Goal: Task Accomplishment & Management: Manage account settings

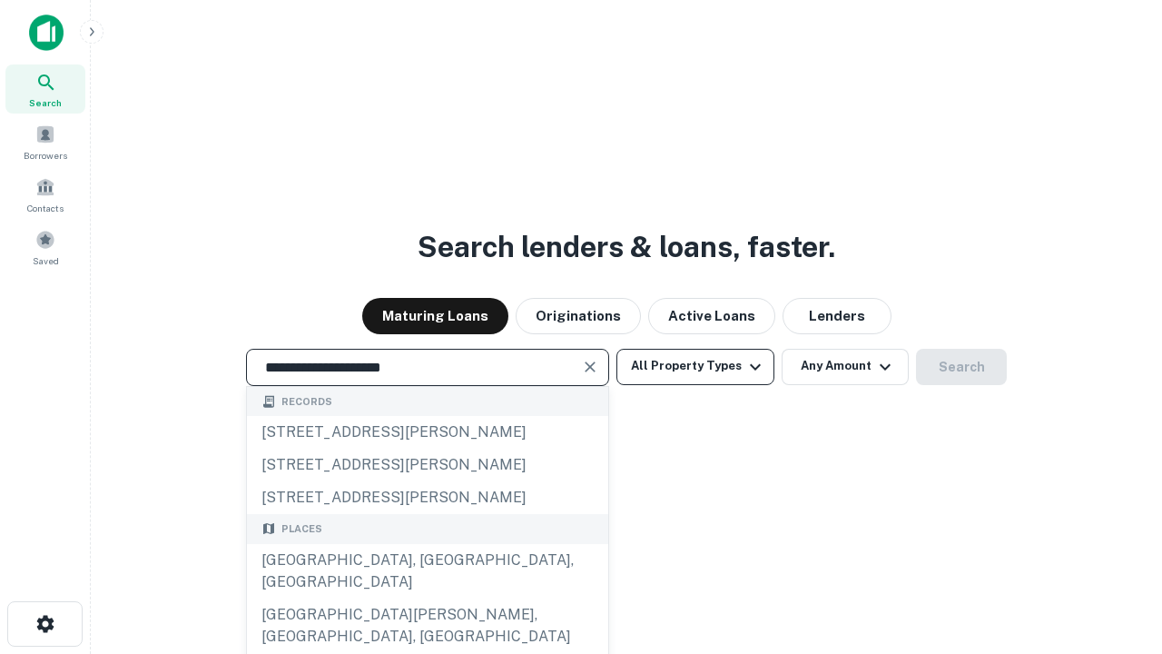
type input "**********"
click at [696, 366] on button "All Property Types" at bounding box center [696, 367] width 158 height 36
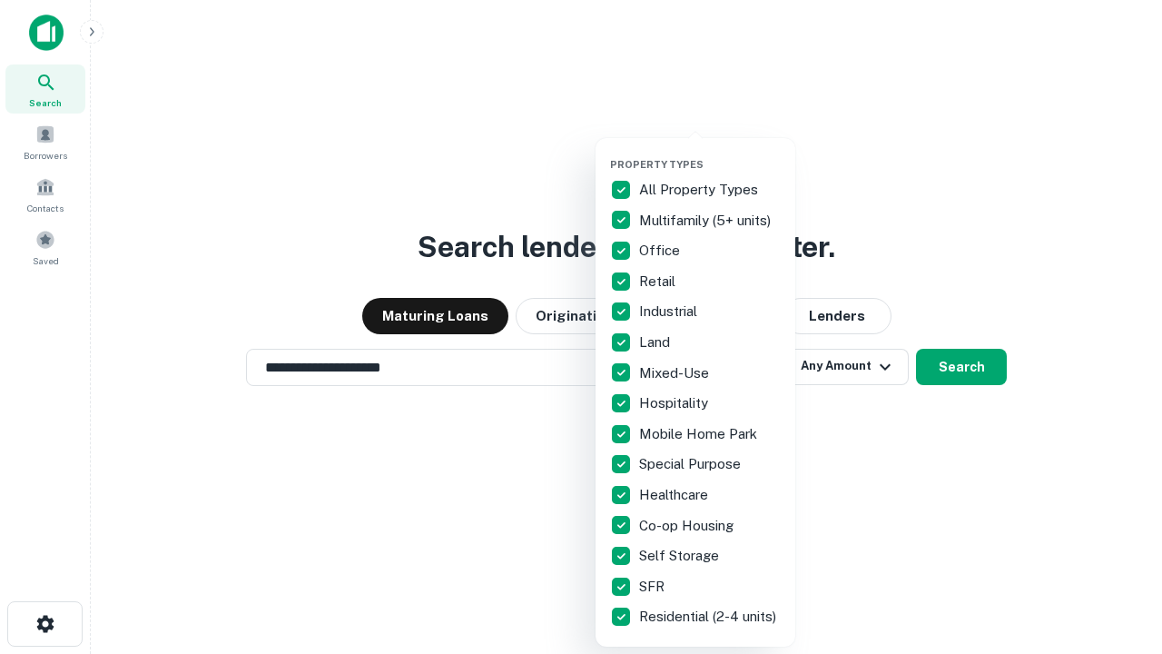
click at [710, 153] on button "button" at bounding box center [710, 153] width 200 height 1
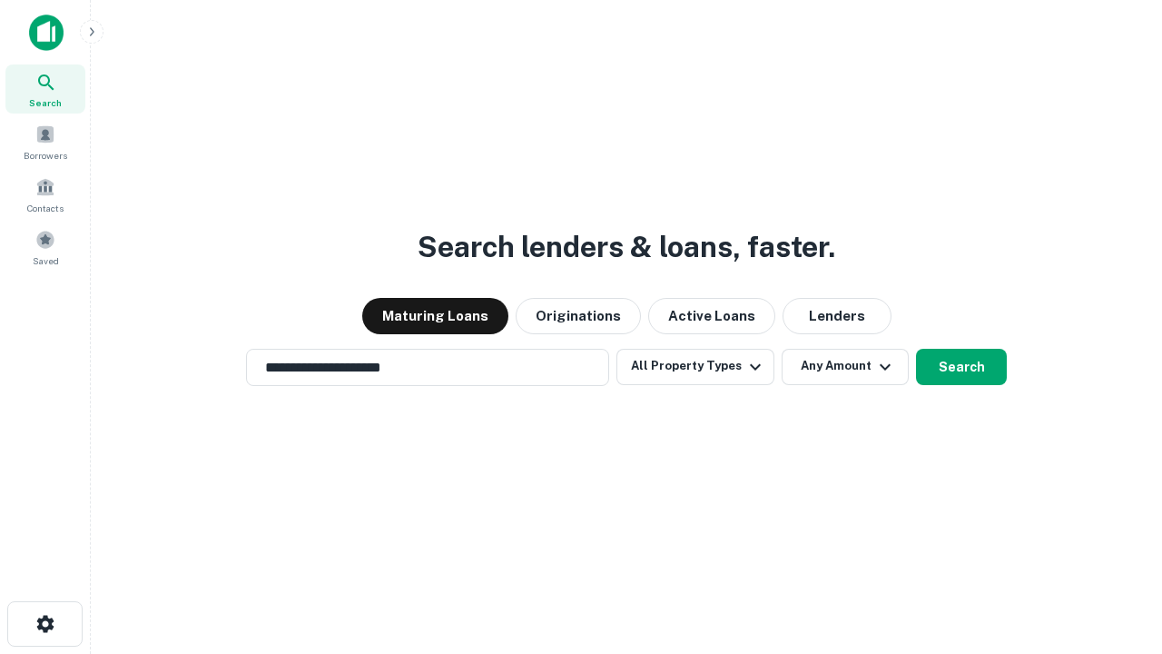
scroll to position [28, 0]
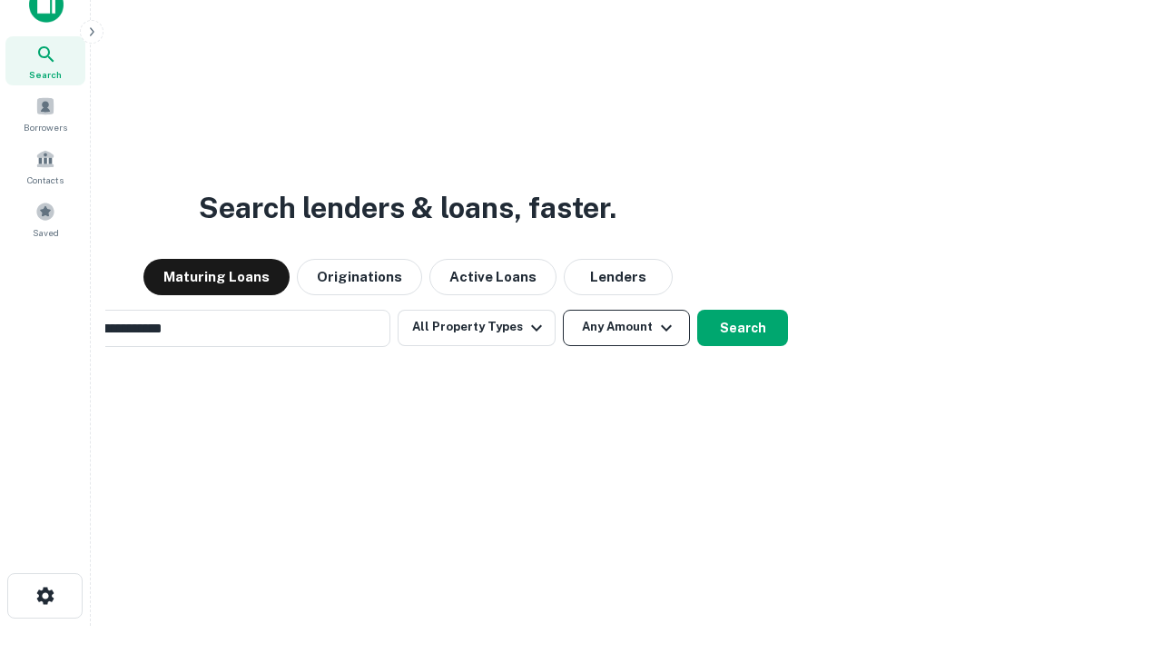
click at [563, 310] on button "Any Amount" at bounding box center [626, 328] width 127 height 36
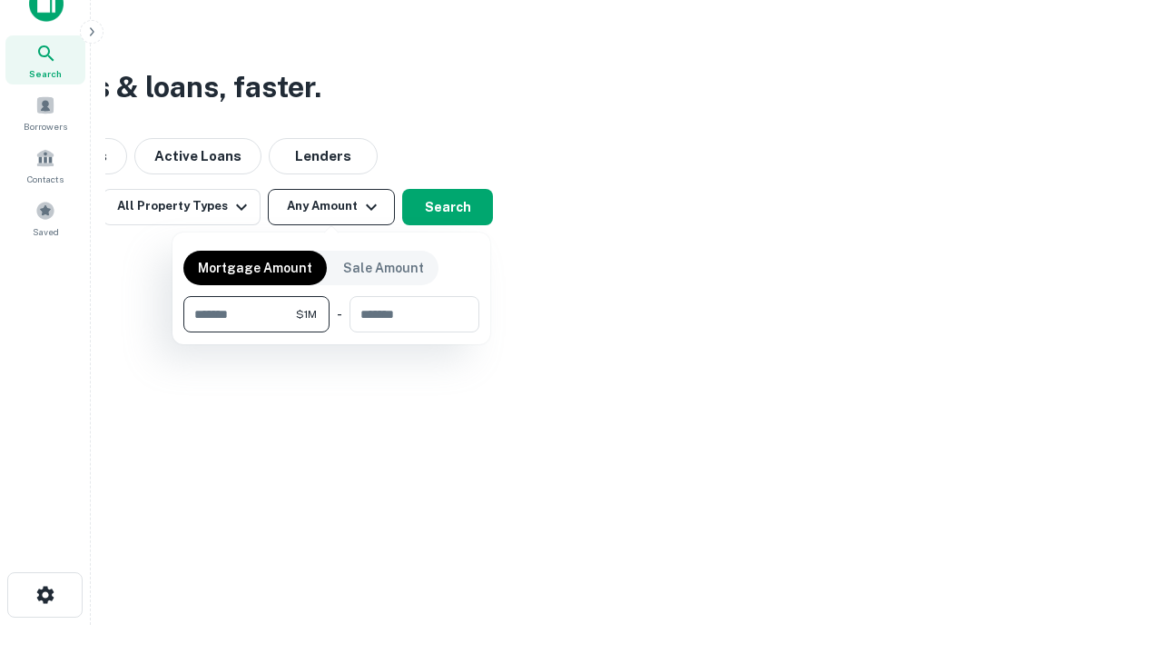
type input "*******"
click at [331, 332] on button "button" at bounding box center [331, 332] width 296 height 1
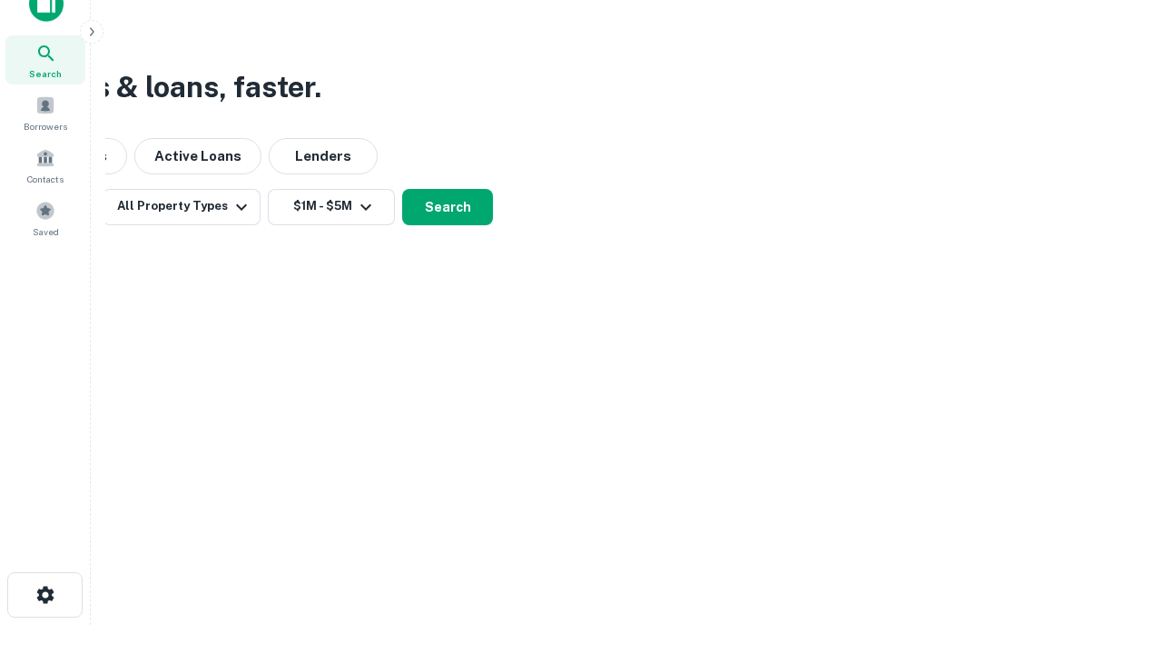
scroll to position [11, 335]
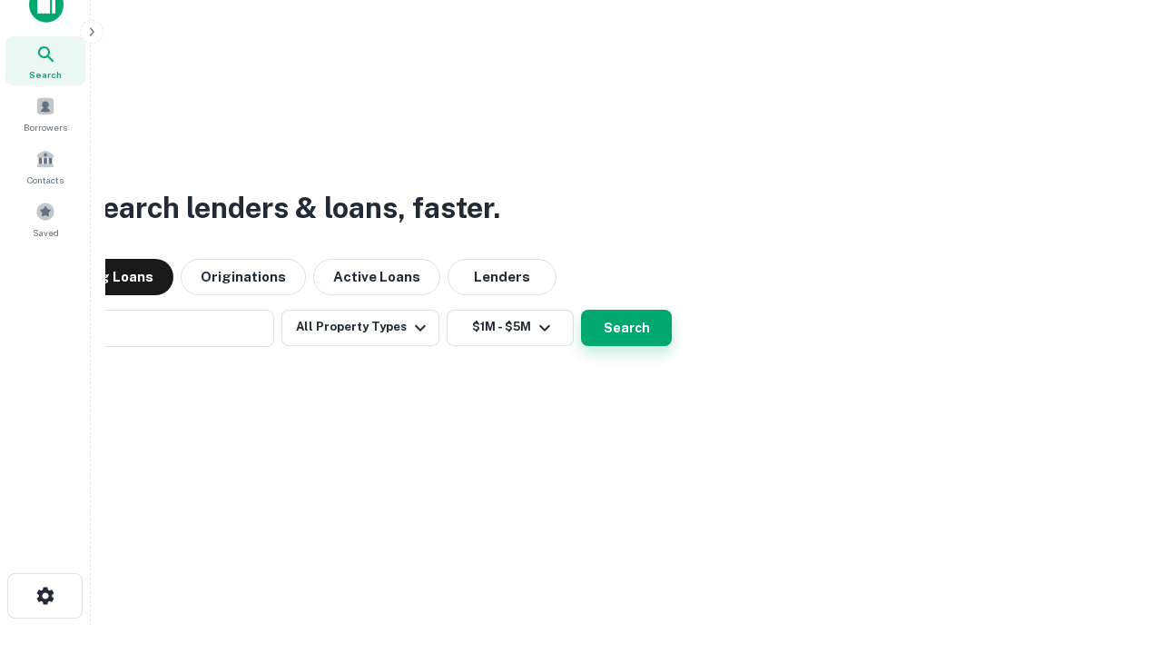
click at [581, 310] on button "Search" at bounding box center [626, 328] width 91 height 36
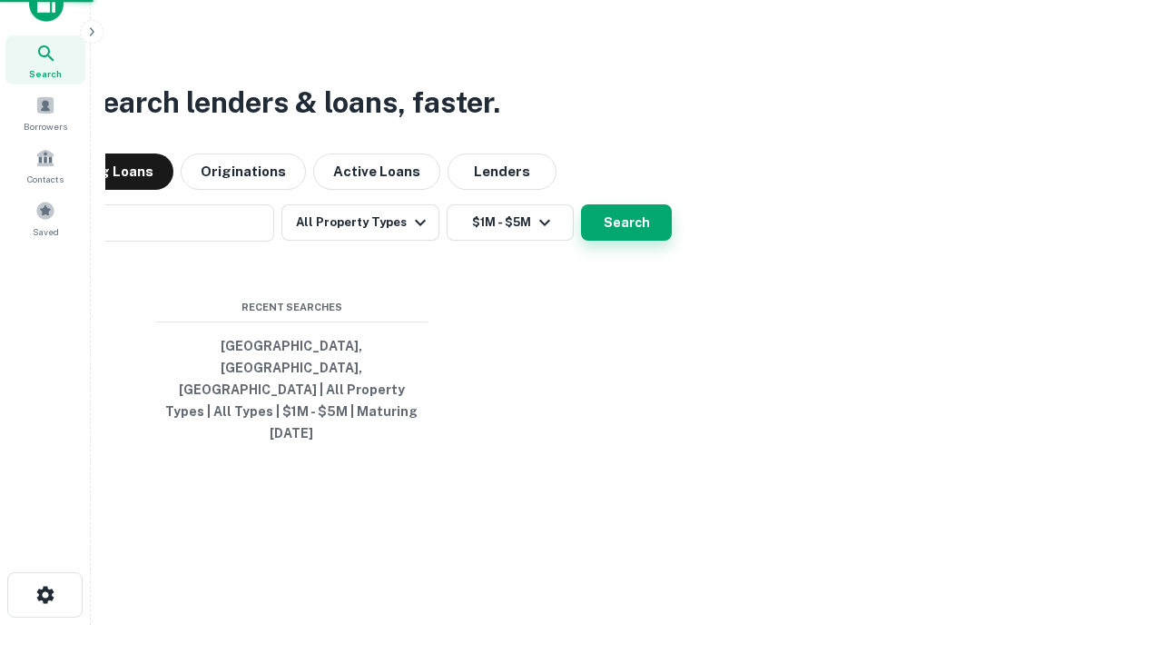
scroll to position [48, 514]
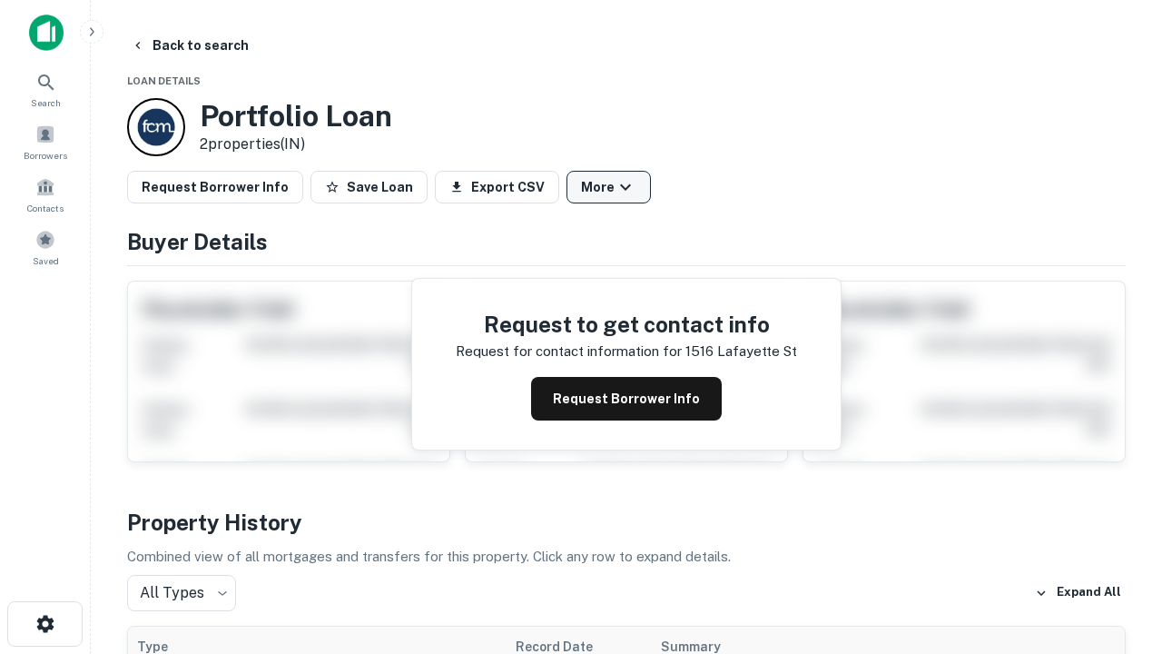
click at [608, 187] on button "More" at bounding box center [609, 187] width 84 height 33
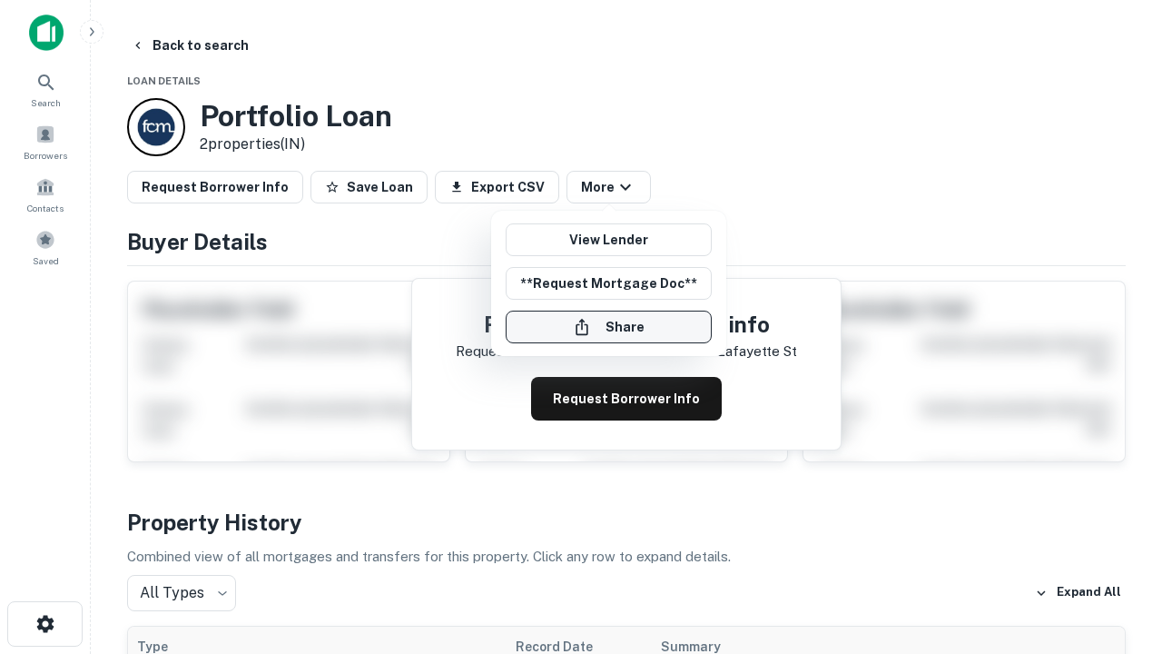
click at [608, 327] on button "Share" at bounding box center [609, 327] width 206 height 33
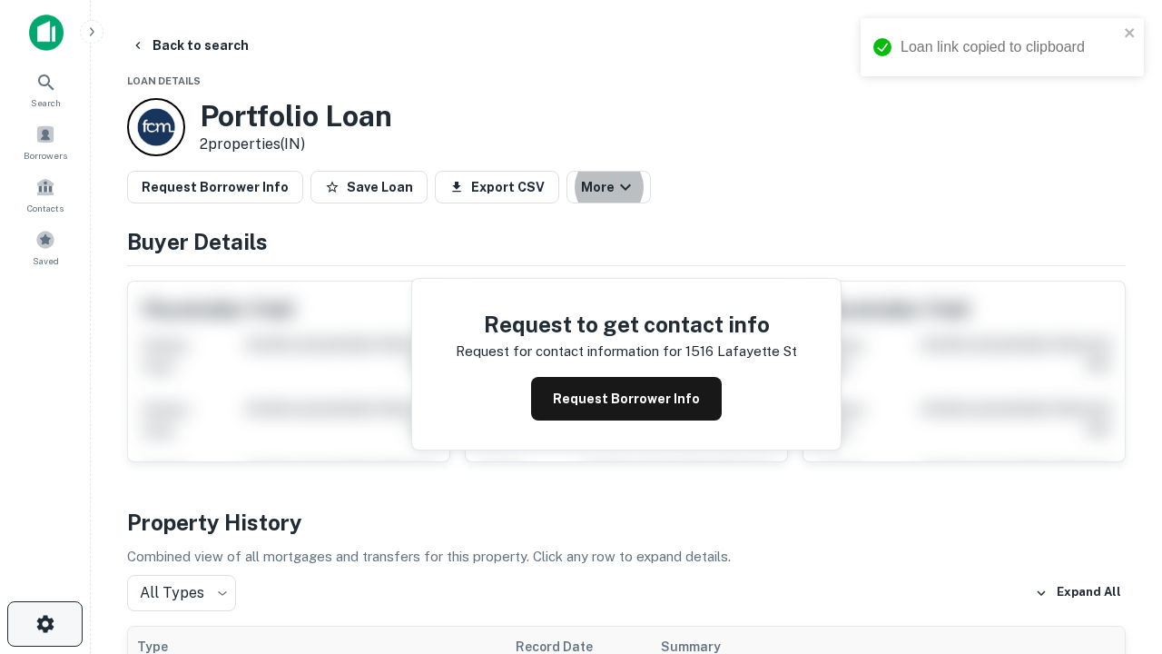
click at [45, 624] on icon "button" at bounding box center [46, 624] width 22 height 22
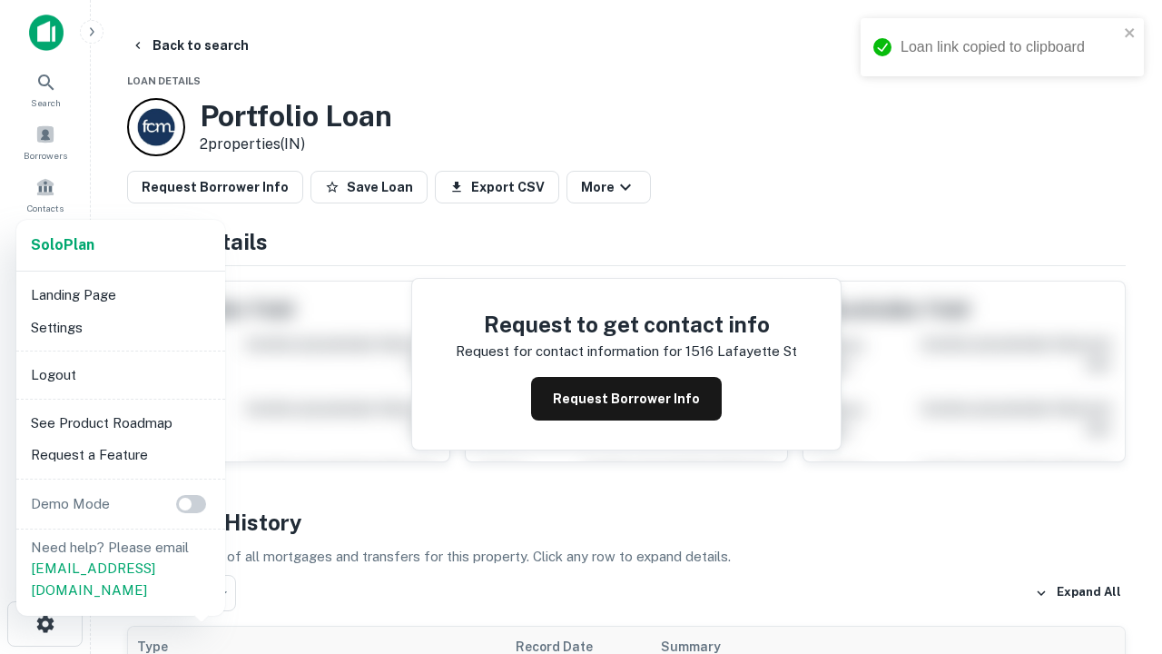
click at [120, 374] on li "Logout" at bounding box center [121, 375] width 194 height 33
